Goal: Information Seeking & Learning: Learn about a topic

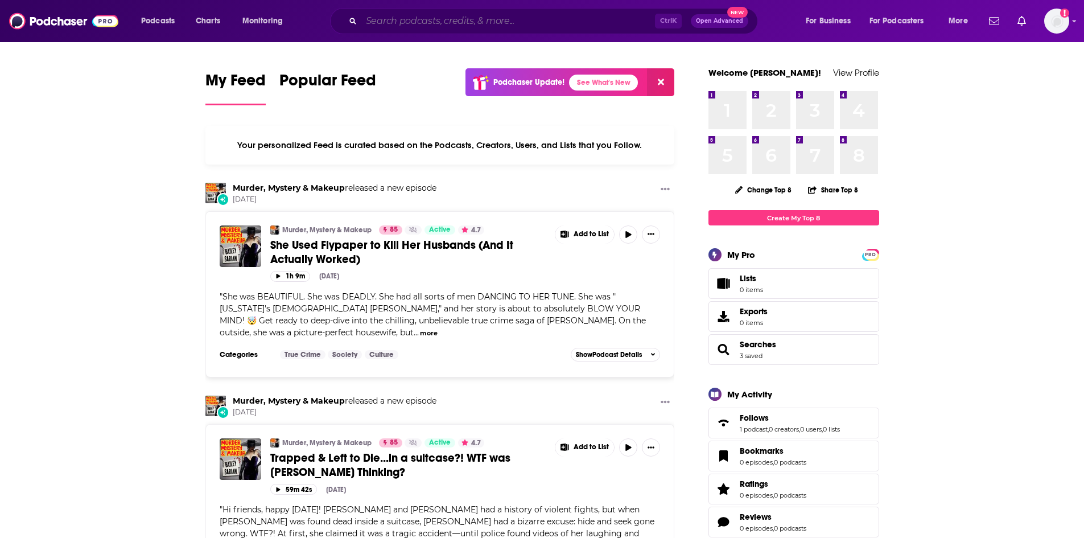
click at [431, 13] on input "Search podcasts, credits, & more..." at bounding box center [508, 21] width 294 height 18
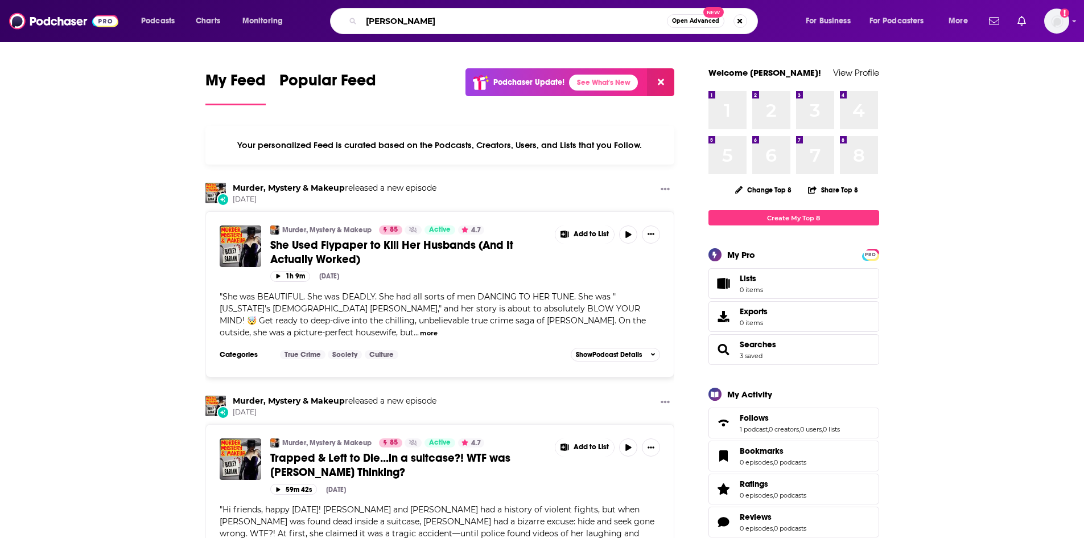
type input "[PERSON_NAME]"
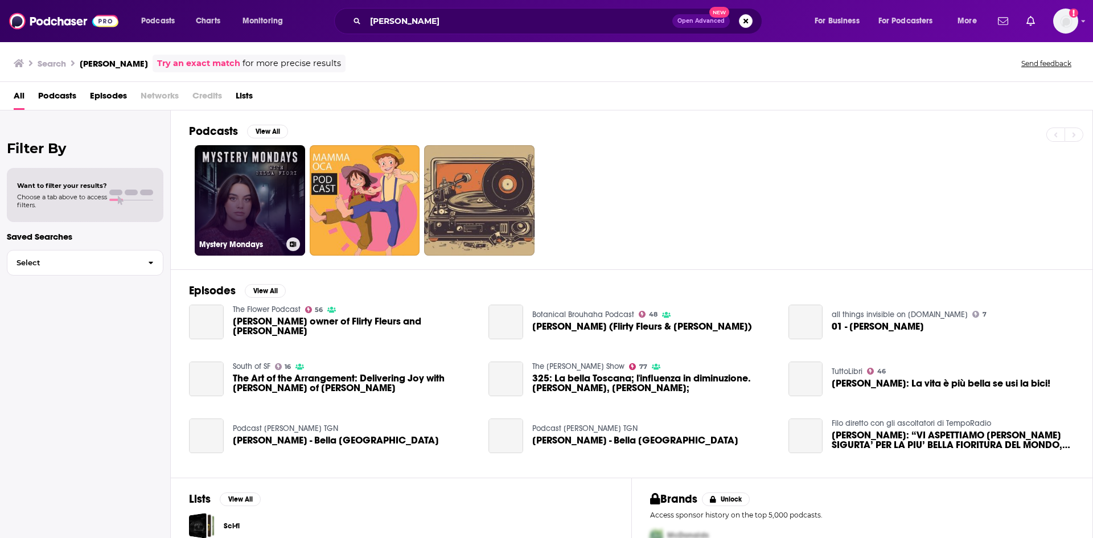
click at [262, 191] on link "Mystery Mondays" at bounding box center [250, 200] width 110 height 110
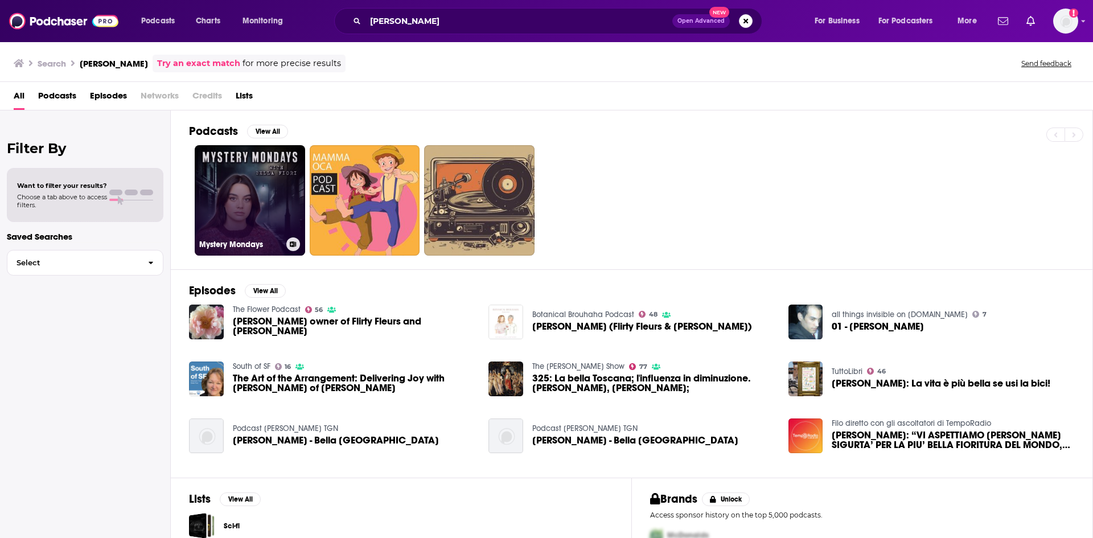
click at [233, 246] on h3 "Mystery Mondays" at bounding box center [240, 245] width 83 height 10
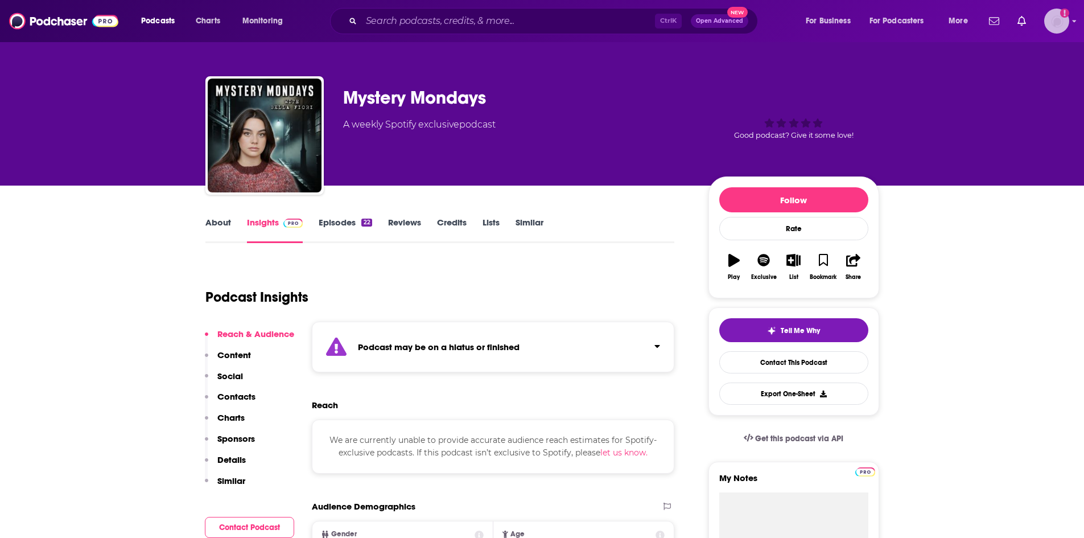
click at [1057, 20] on img "Logged in as evankrask" at bounding box center [1056, 21] width 25 height 25
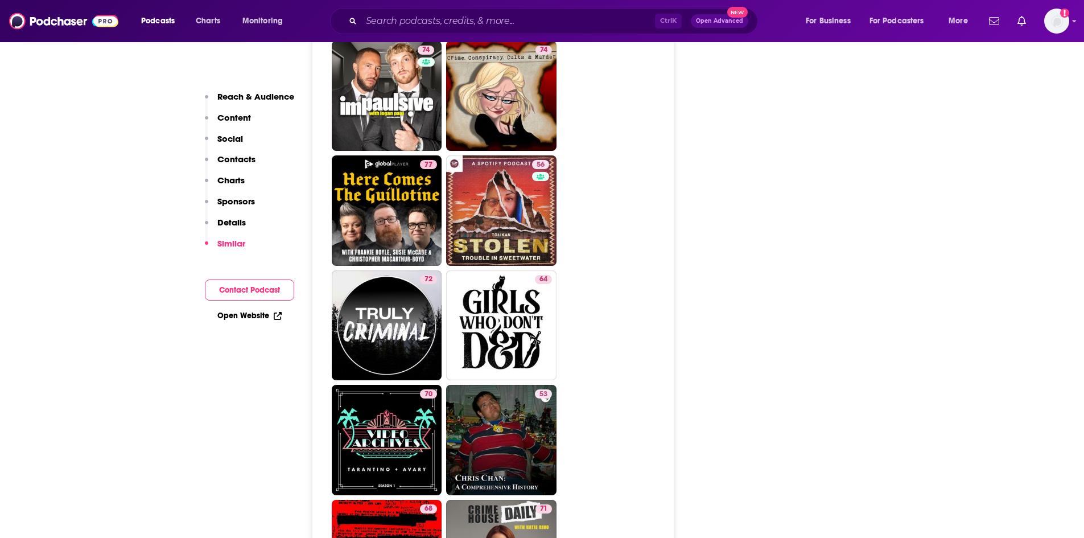
scroll to position [1821, 0]
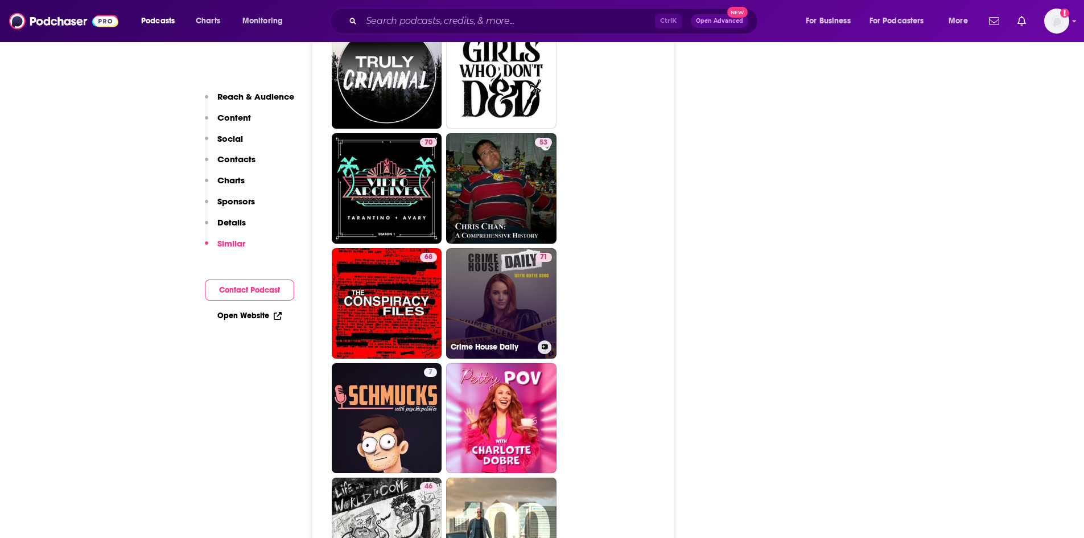
click at [507, 276] on link "71 Crime House Daily" at bounding box center [501, 303] width 110 height 110
type input "[URL][DOMAIN_NAME]"
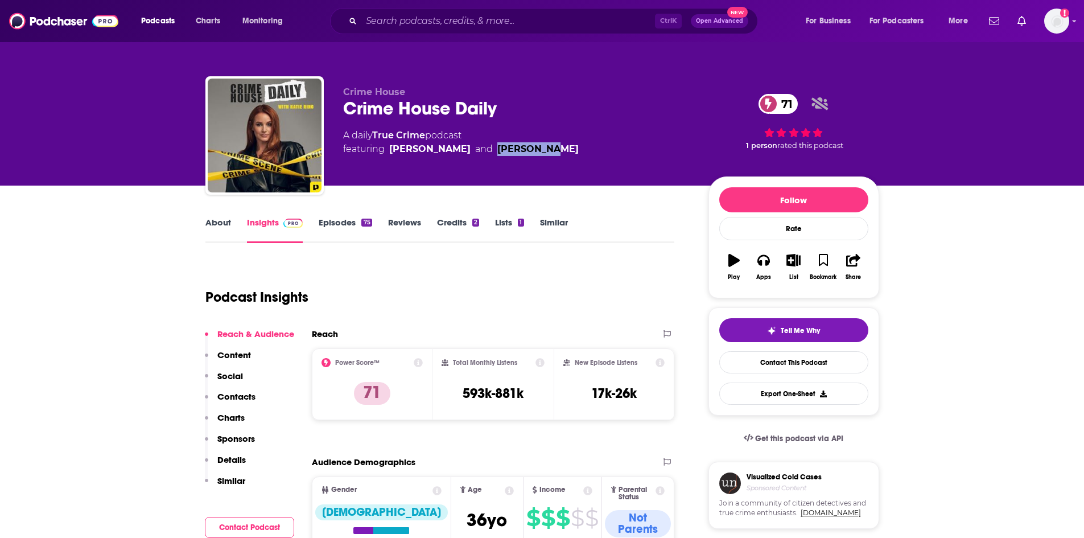
drag, startPoint x: 571, startPoint y: 151, endPoint x: 513, endPoint y: 149, distance: 58.1
click at [513, 149] on div "A daily True Crime podcast featuring [PERSON_NAME] and [PERSON_NAME]" at bounding box center [516, 142] width 347 height 27
copy div "[PERSON_NAME]"
